Goal: Information Seeking & Learning: Compare options

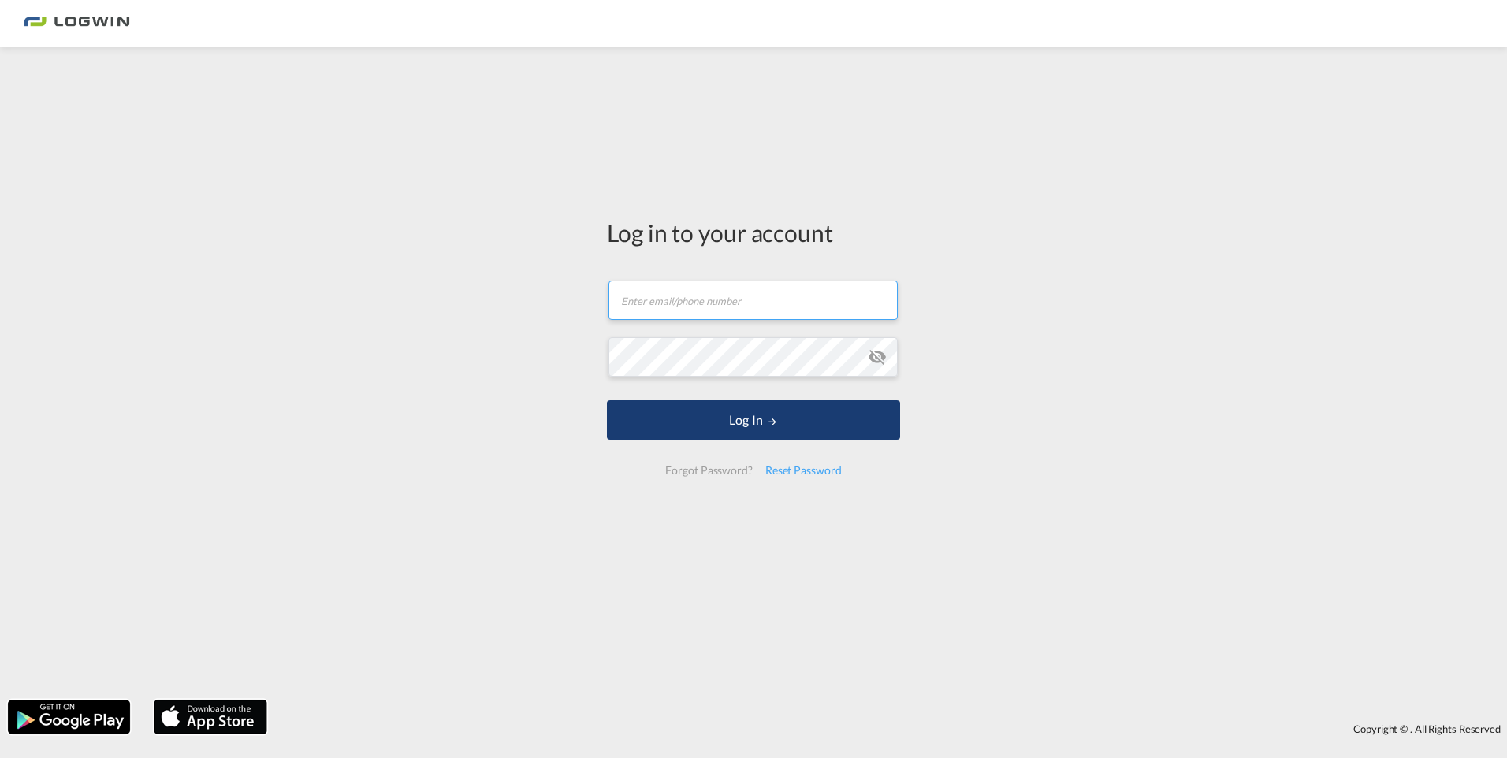
type input "[EMAIL_ADDRESS][PERSON_NAME][DOMAIN_NAME]"
click at [729, 416] on button "Log In" at bounding box center [753, 419] width 293 height 39
